Goal: Task Accomplishment & Management: Complete application form

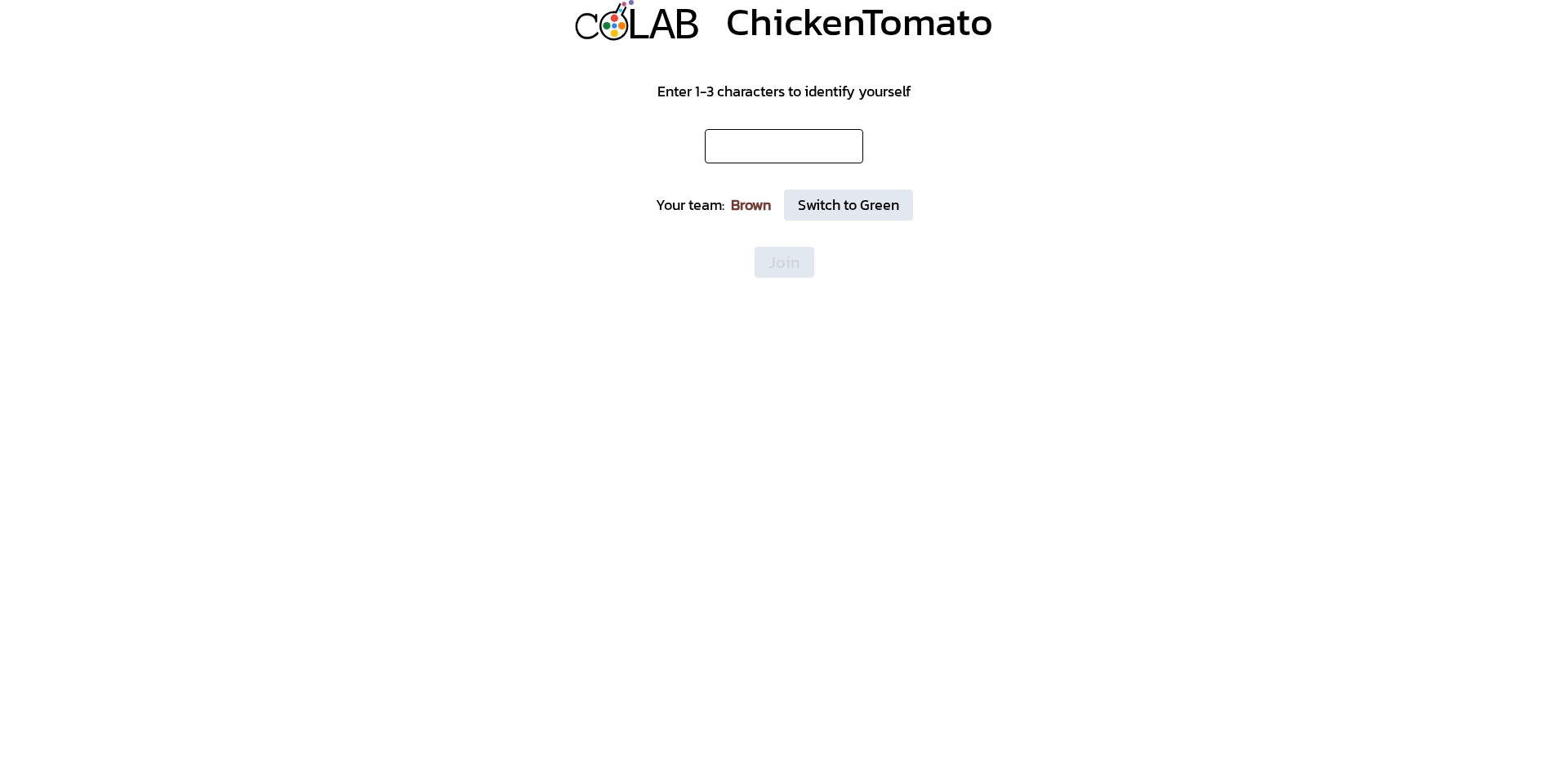
click at [709, 120] on form "Enter 1-3 characters to identify yourself Your team: Brown Switch to Green Join" at bounding box center [784, 159] width 1568 height 237
click at [712, 134] on input "text" at bounding box center [784, 146] width 158 height 35
click at [749, 209] on div "Brown" at bounding box center [751, 205] width 40 height 23
click at [854, 207] on button "Switch to Green" at bounding box center [849, 205] width 129 height 31
click at [783, 159] on input "text" at bounding box center [784, 146] width 158 height 35
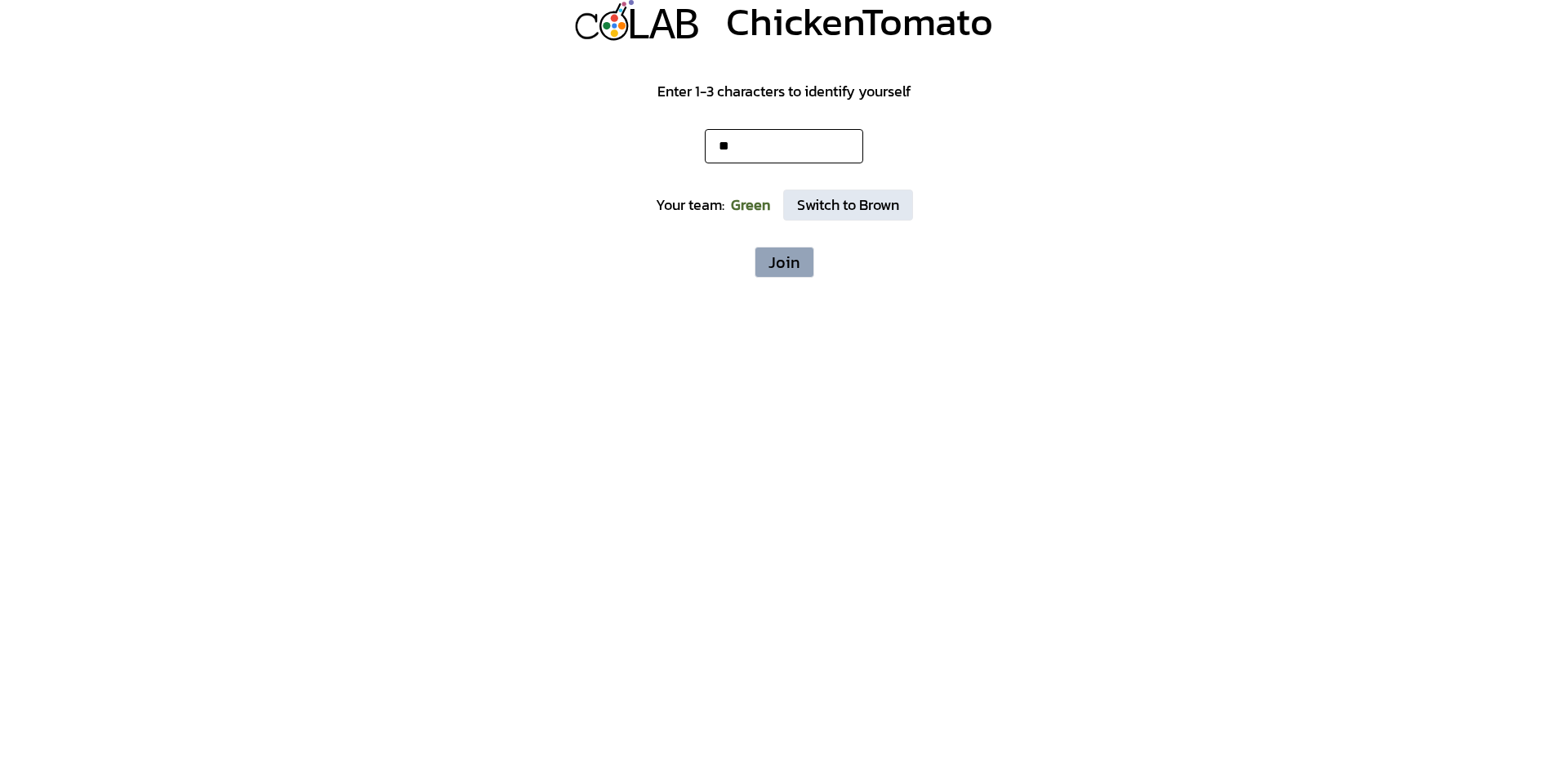
type input "**"
click at [758, 250] on button "Join" at bounding box center [784, 262] width 60 height 31
click at [803, 135] on input "text" at bounding box center [784, 146] width 158 height 35
type input "**"
click at [758, 195] on div "Your team: Brown Switch to Green" at bounding box center [784, 205] width 258 height 31
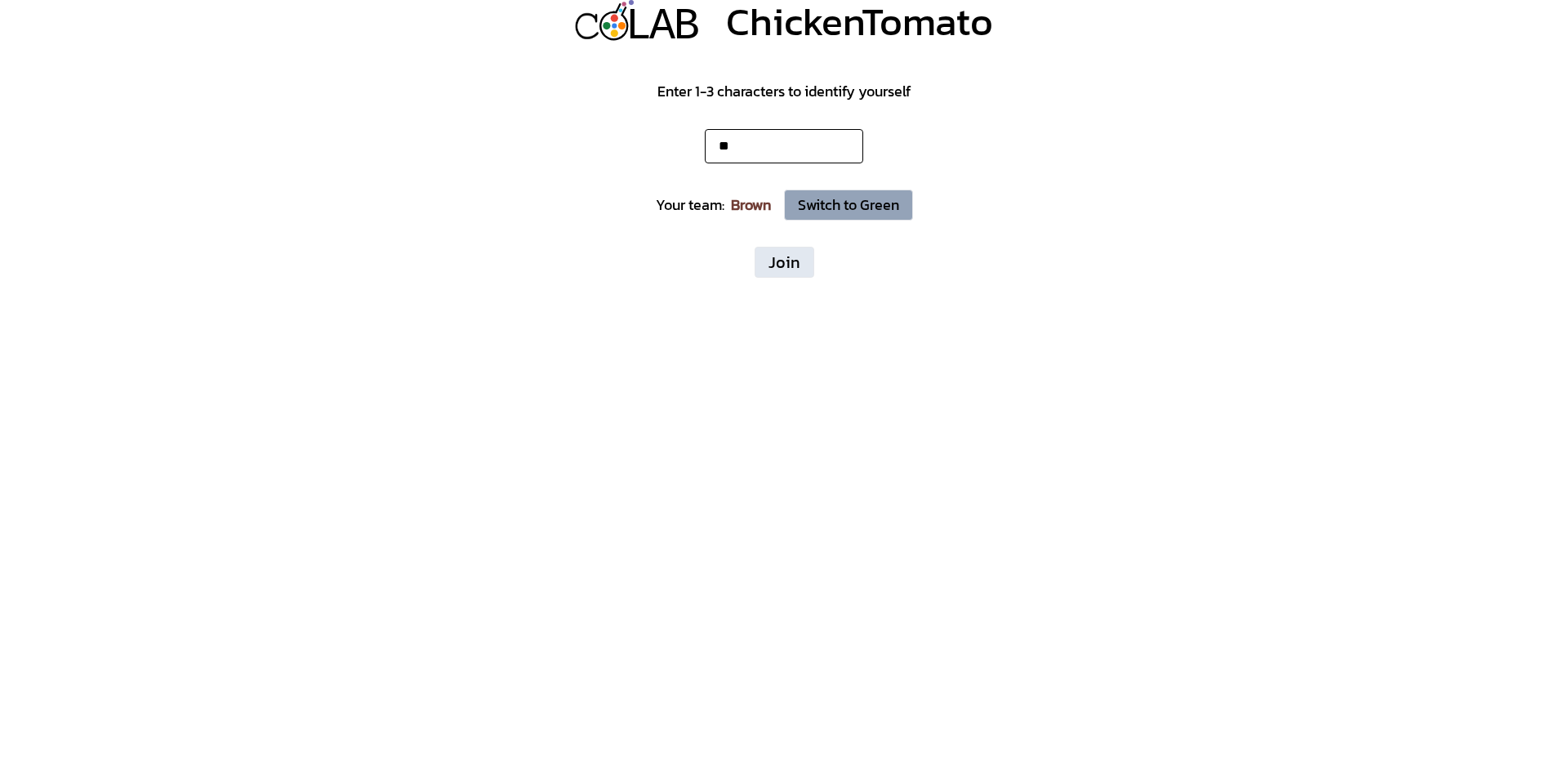
click at [821, 205] on button "Switch to Green" at bounding box center [849, 205] width 129 height 31
click at [791, 252] on button "Join" at bounding box center [784, 262] width 60 height 31
